Goal: Check status: Check status

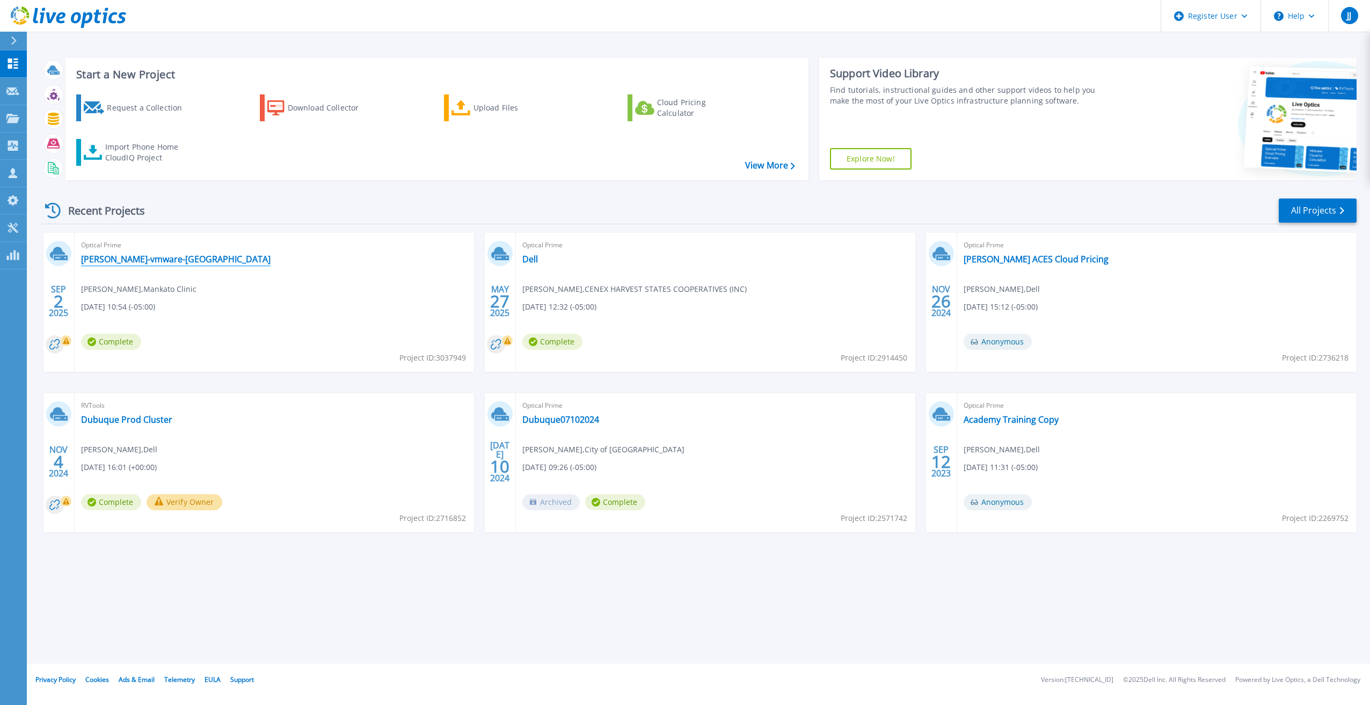
click at [170, 259] on link "[PERSON_NAME]-vmware-[GEOGRAPHIC_DATA]" at bounding box center [176, 259] width 190 height 11
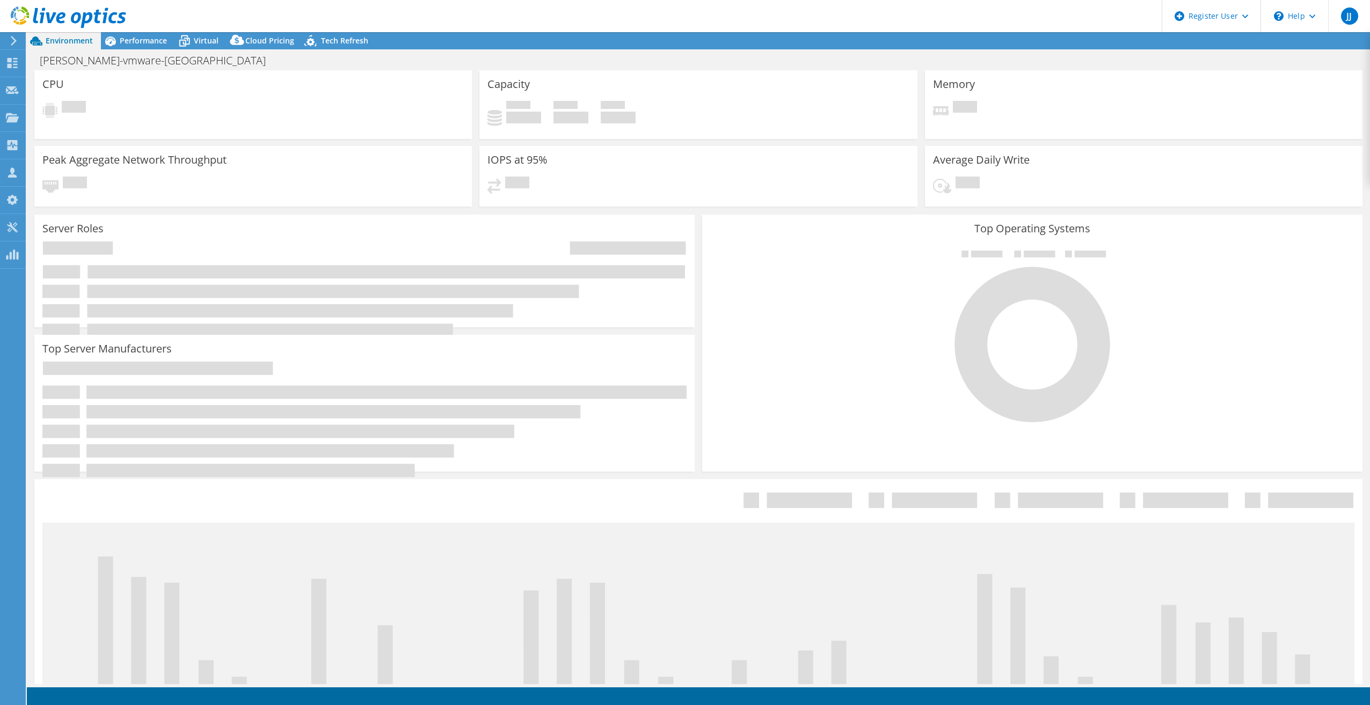
select select "USD"
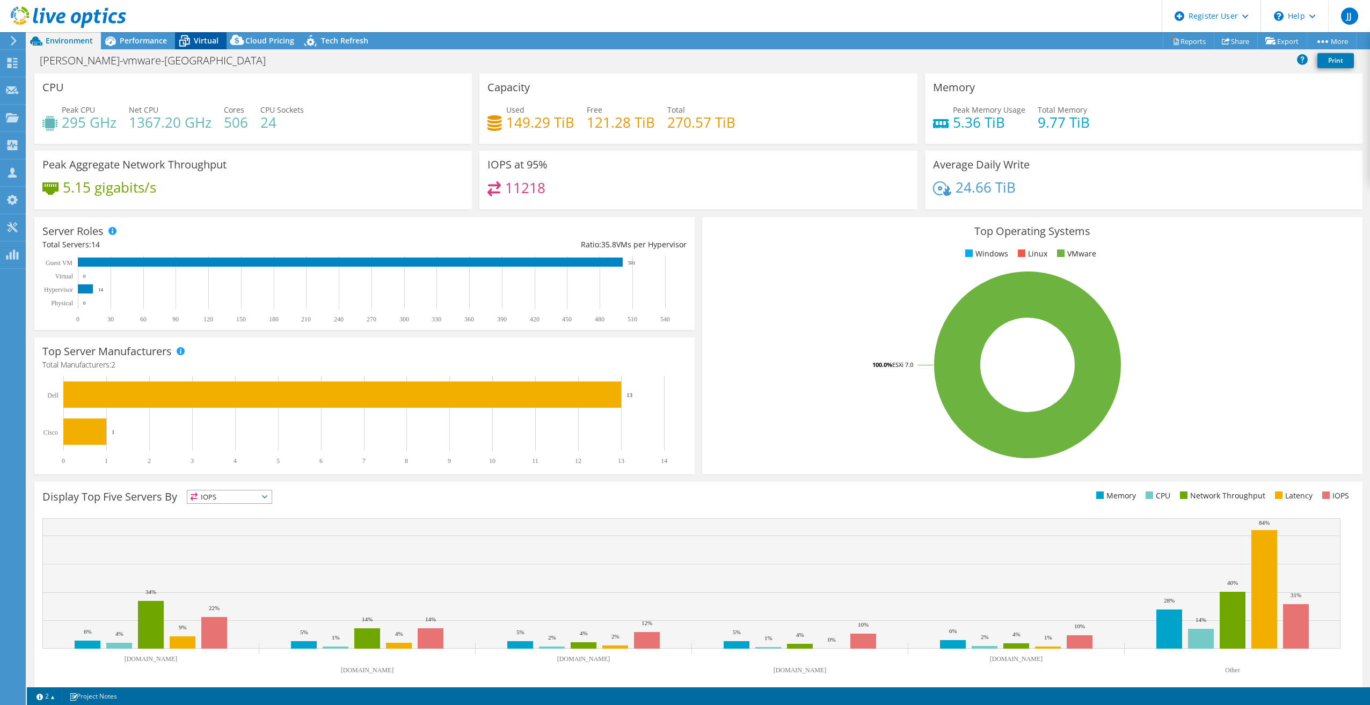
click at [200, 41] on span "Virtual" at bounding box center [206, 40] width 25 height 10
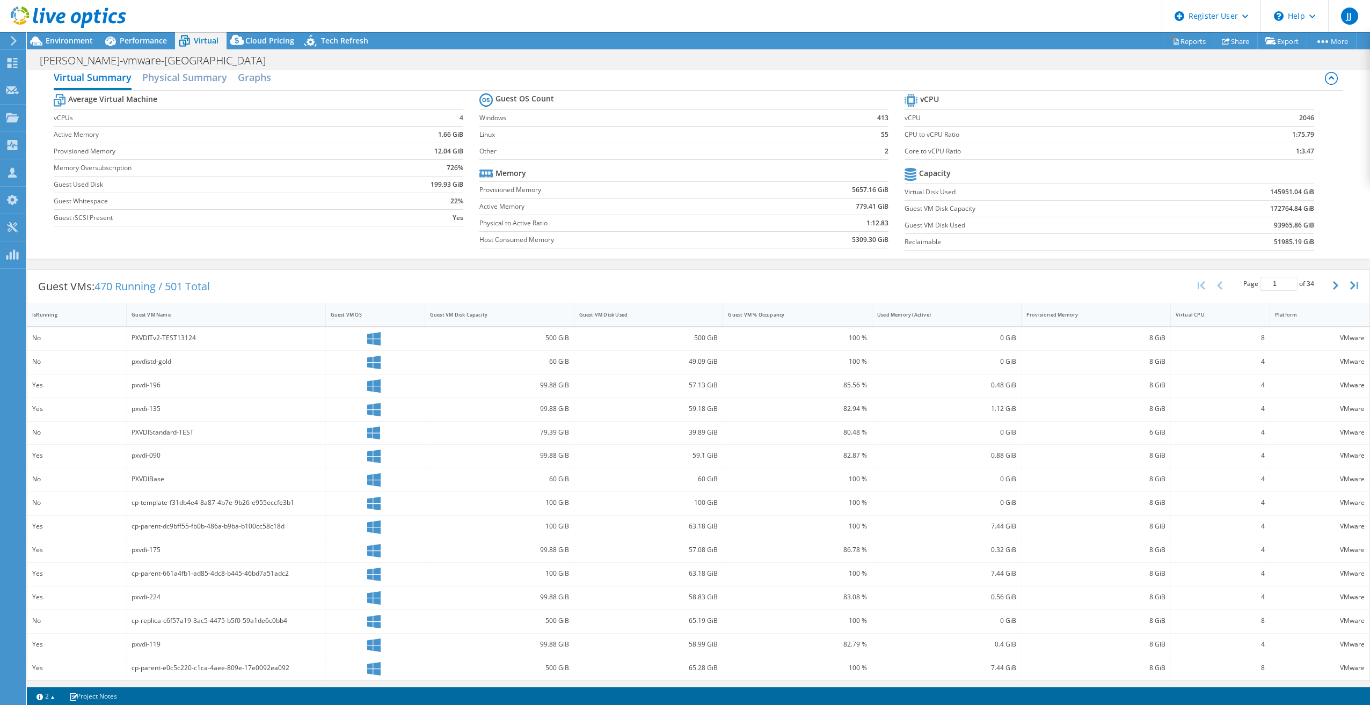
scroll to position [14, 0]
